Goal: Information Seeking & Learning: Learn about a topic

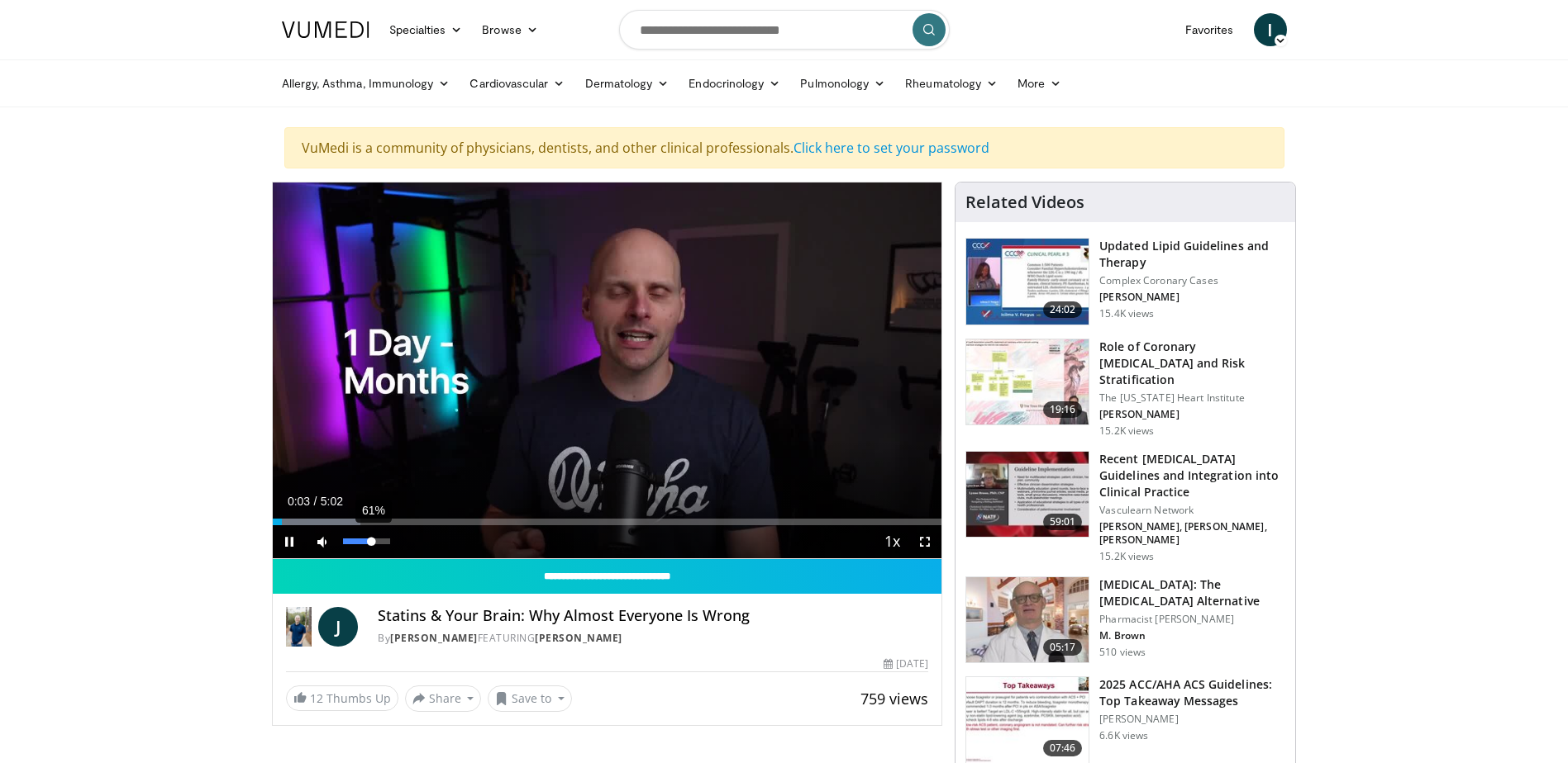
click at [372, 542] on div "61%" at bounding box center [366, 541] width 47 height 6
